Goal: Check status: Check status

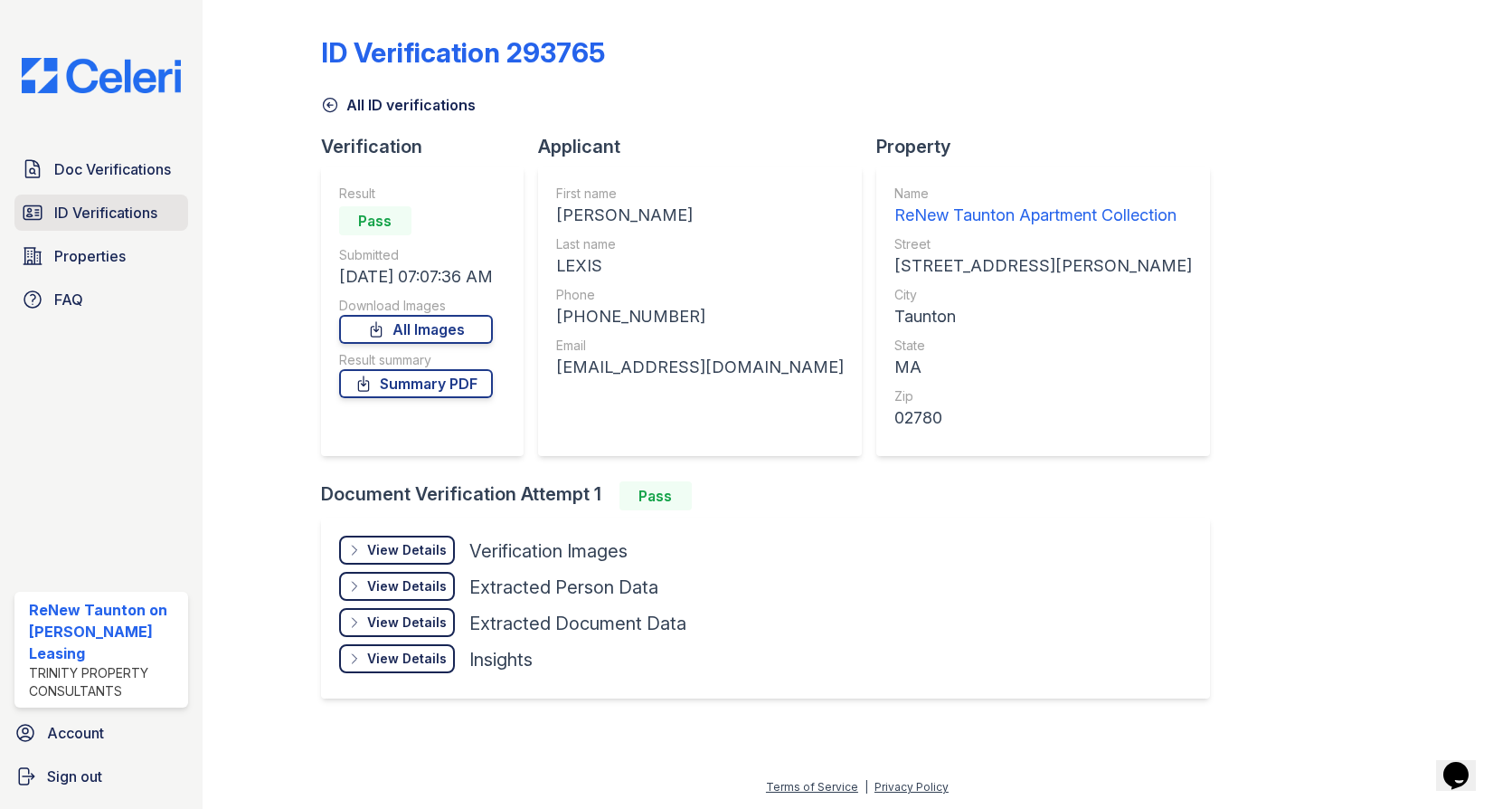
click at [145, 197] on link "ID Verifications" at bounding box center [101, 213] width 174 height 36
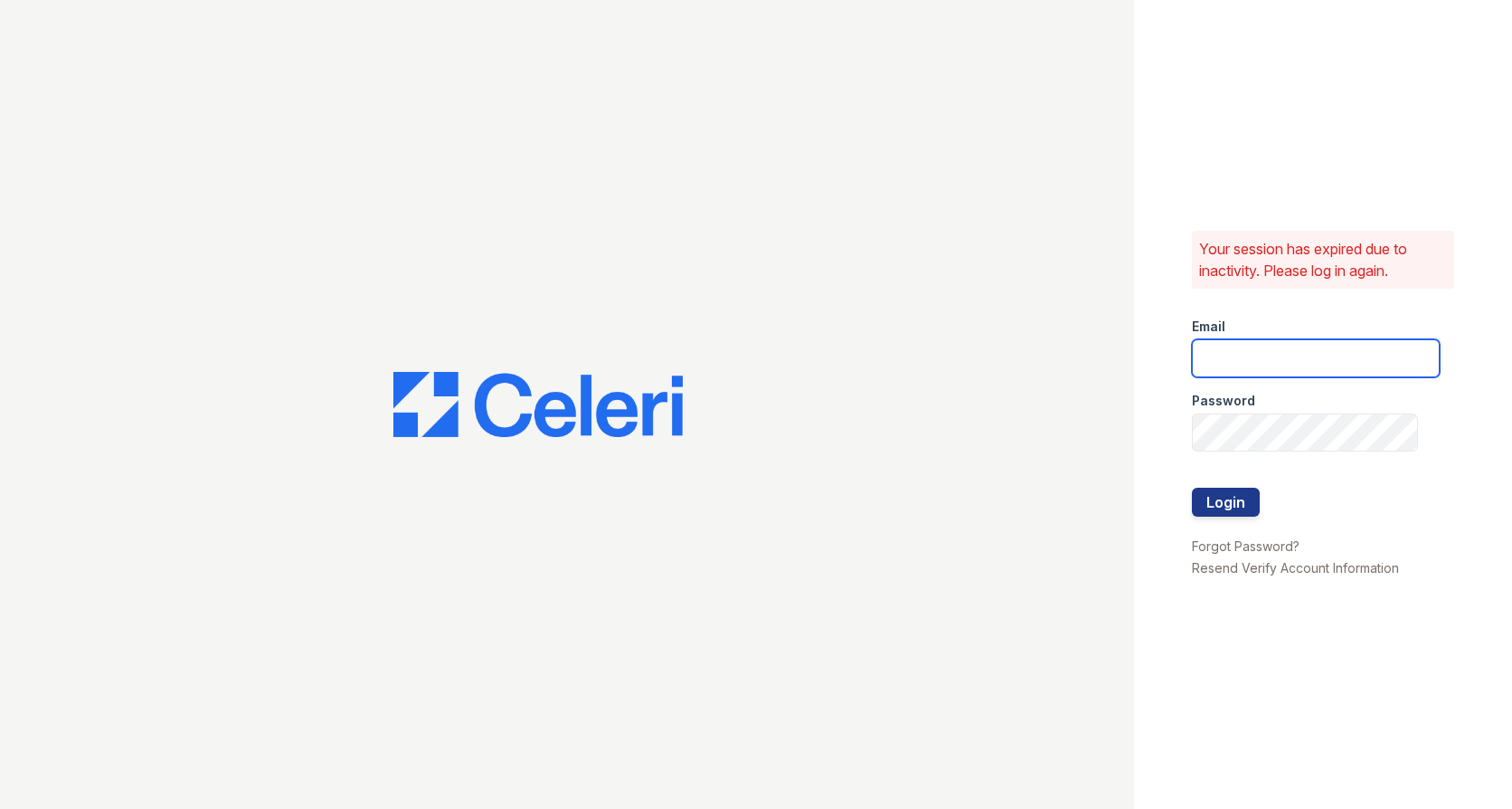
type input "[EMAIL_ADDRESS][DOMAIN_NAME]"
click at [1230, 506] on button "Login" at bounding box center [1225, 502] width 68 height 29
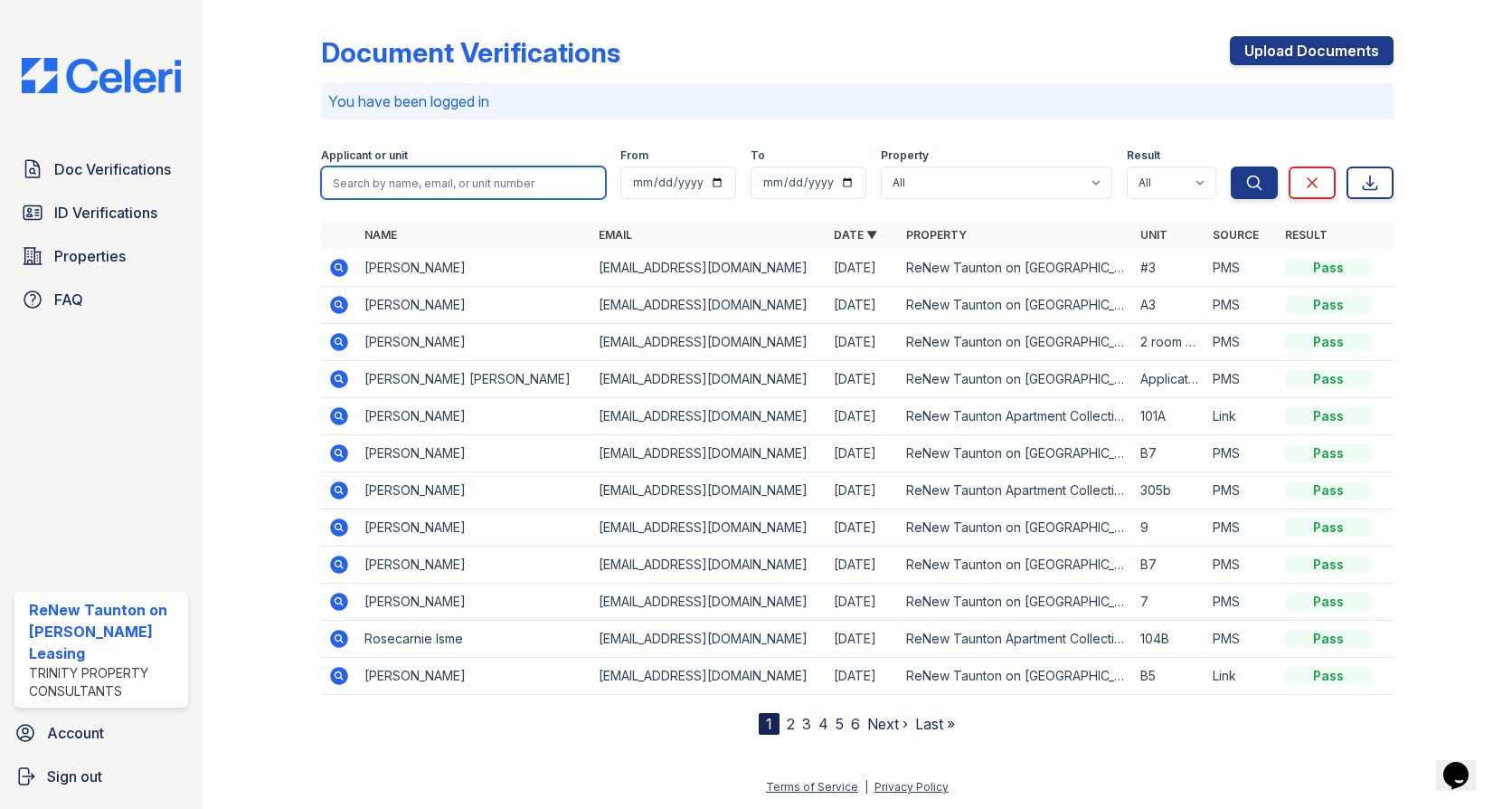
click at [381, 178] on input "search" at bounding box center [463, 182] width 285 height 33
type input "ASHLEY"
click at [1231, 166] on button "Search" at bounding box center [1254, 182] width 47 height 33
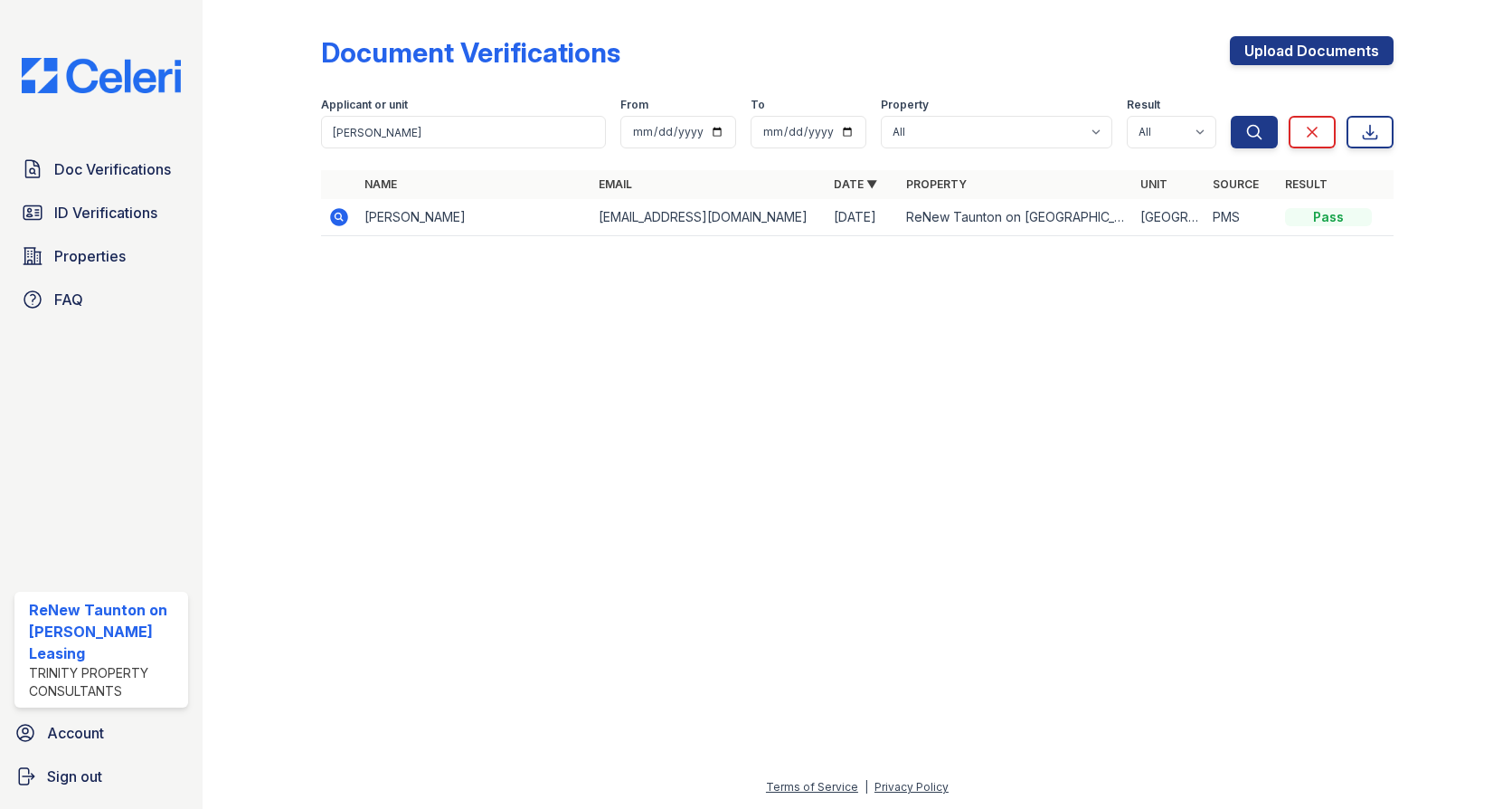
click at [334, 220] on icon at bounding box center [339, 217] width 18 height 18
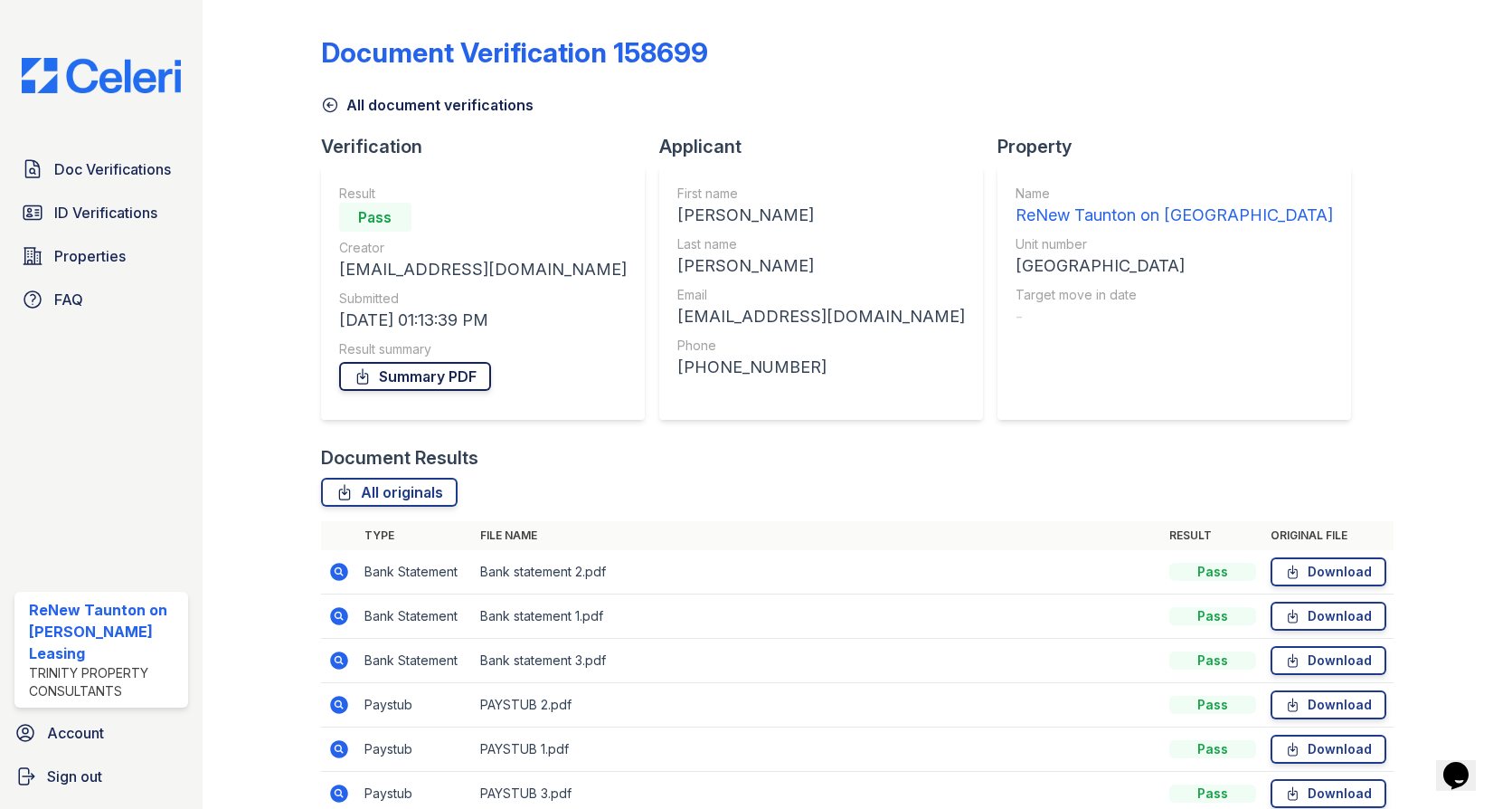
click at [413, 378] on link "Summary PDF" at bounding box center [415, 376] width 152 height 29
click at [148, 208] on span "ID Verifications" at bounding box center [106, 212] width 103 height 22
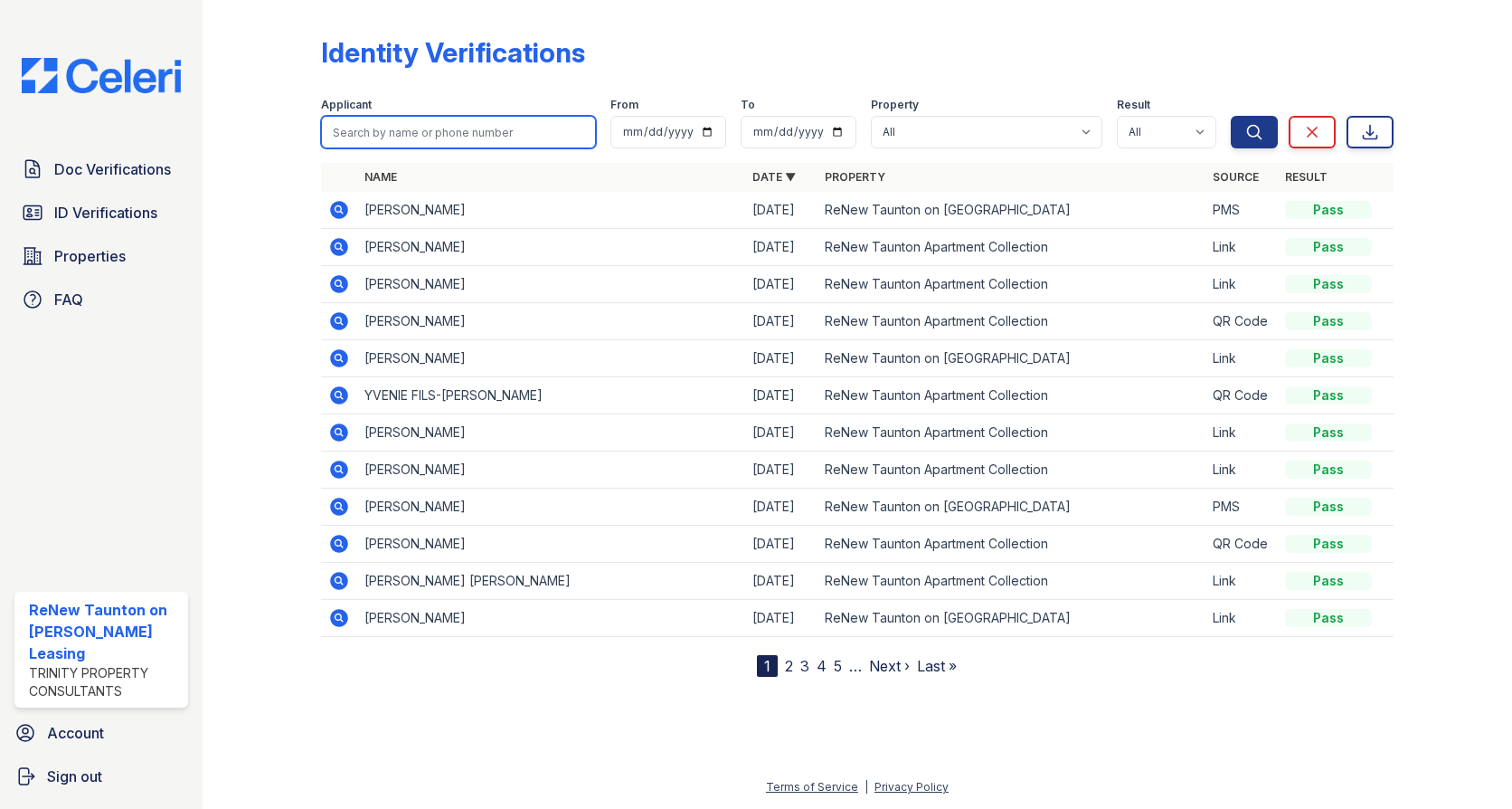
click at [407, 127] on input "search" at bounding box center [459, 132] width 275 height 33
type input "[PERSON_NAME]"
click at [1231, 116] on button "Search" at bounding box center [1254, 132] width 47 height 33
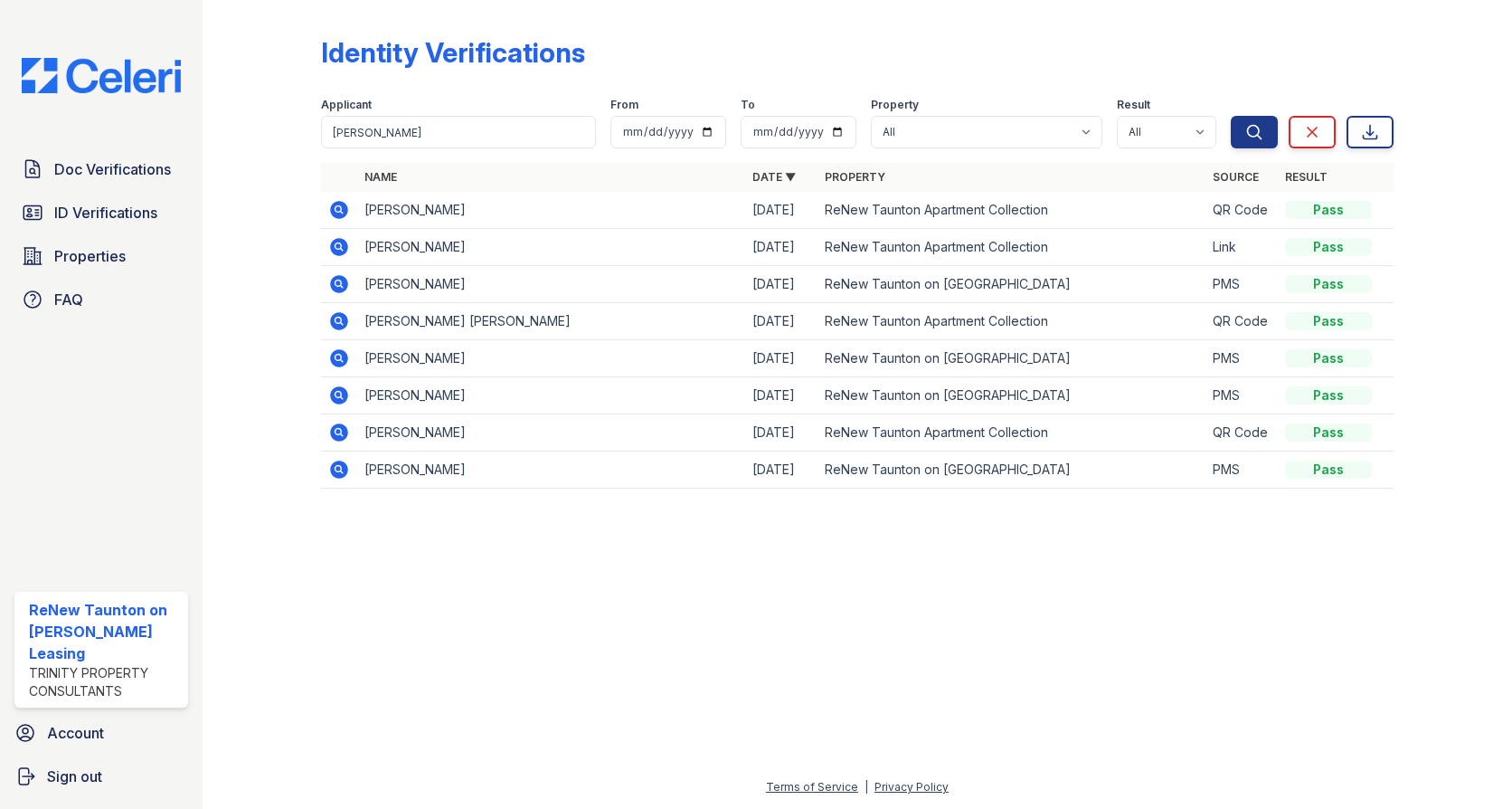
click at [337, 210] on icon at bounding box center [338, 208] width 5 height 5
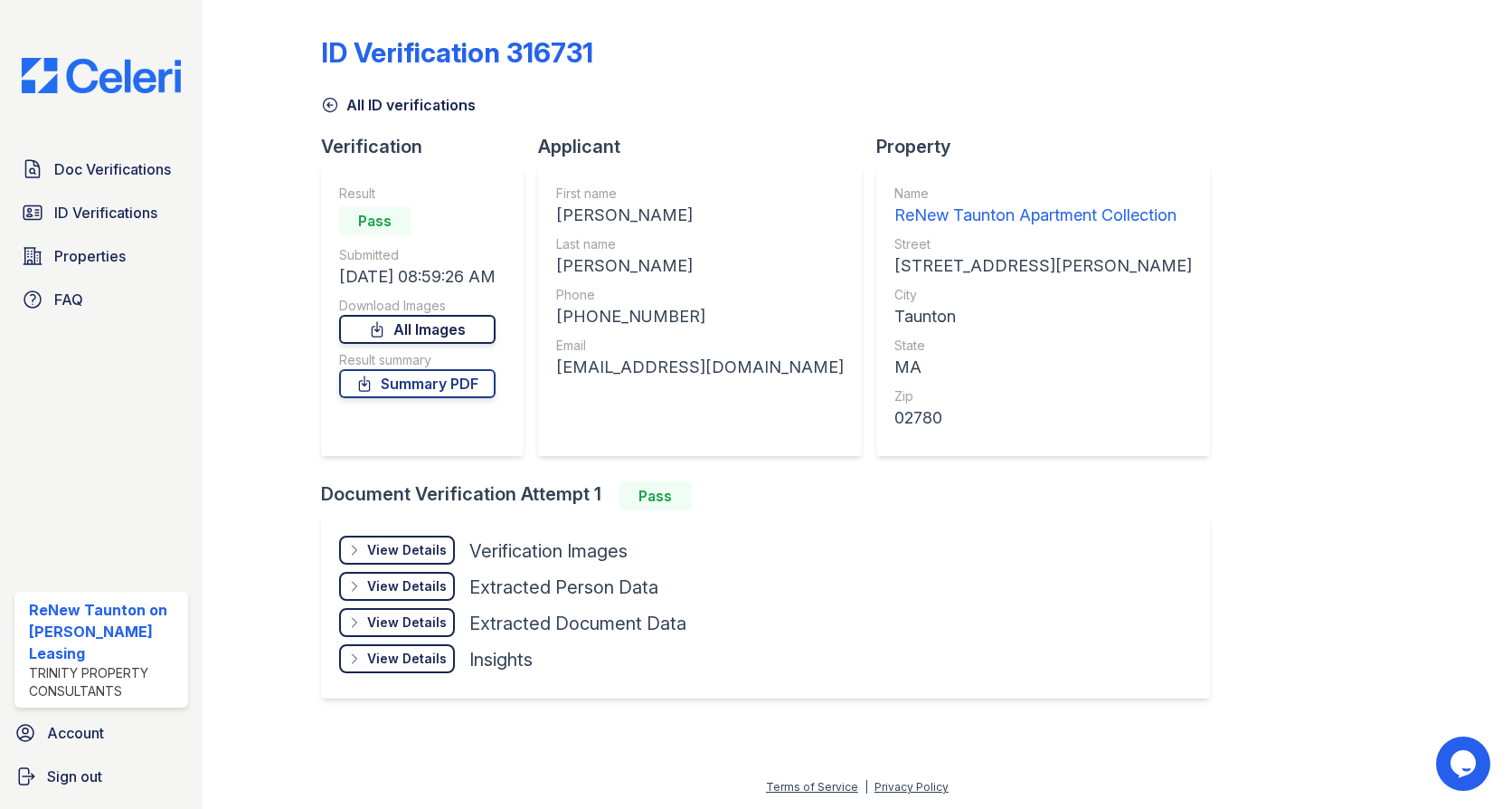
click at [418, 330] on link "All Images" at bounding box center [417, 329] width 156 height 29
click at [440, 386] on link "Summary PDF" at bounding box center [417, 384] width 156 height 29
